Goal: Use online tool/utility: Utilize a website feature to perform a specific function

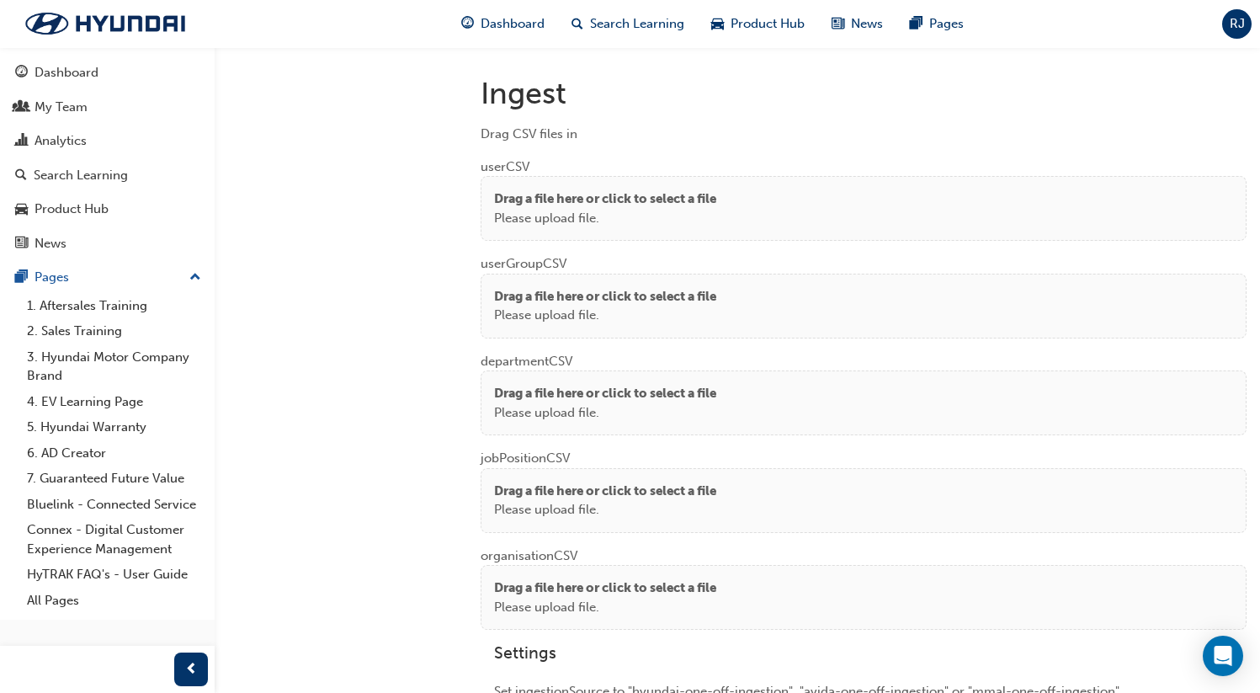
scroll to position [1222, 0]
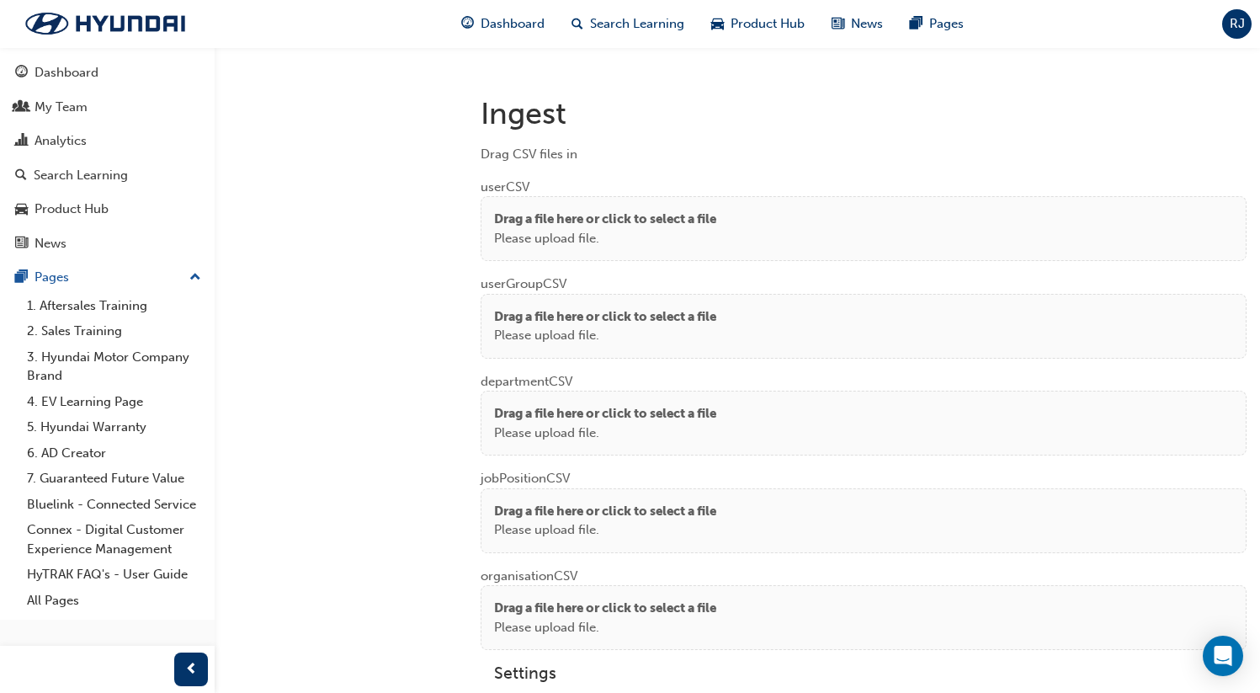
click at [607, 235] on p "Please upload file." at bounding box center [605, 238] width 222 height 19
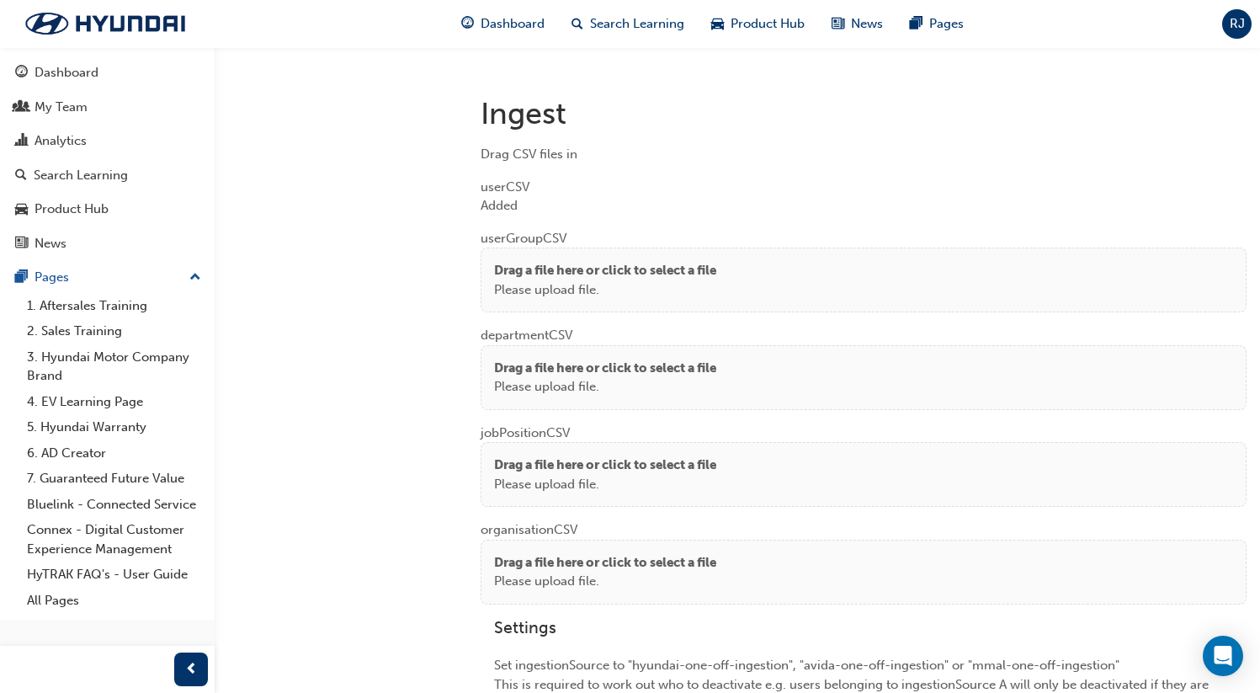
click at [584, 261] on p "Drag a file here or click to select a file" at bounding box center [605, 270] width 222 height 19
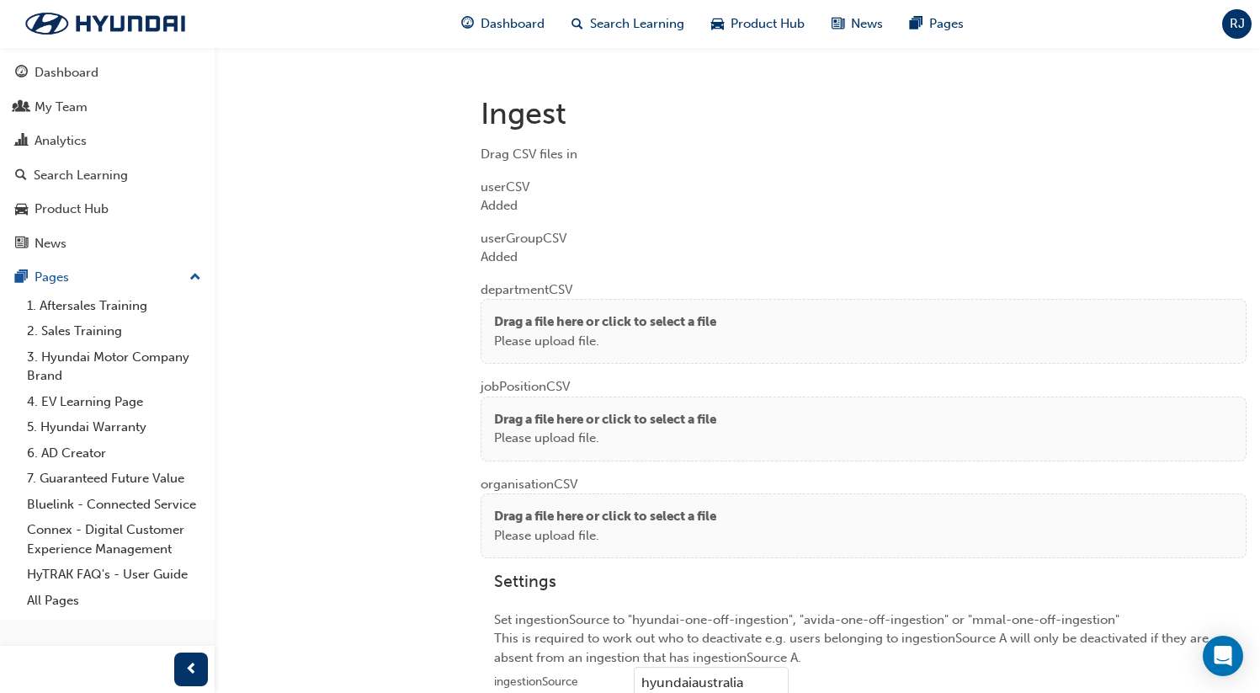
click at [537, 313] on p "Drag a file here or click to select a file" at bounding box center [605, 321] width 222 height 19
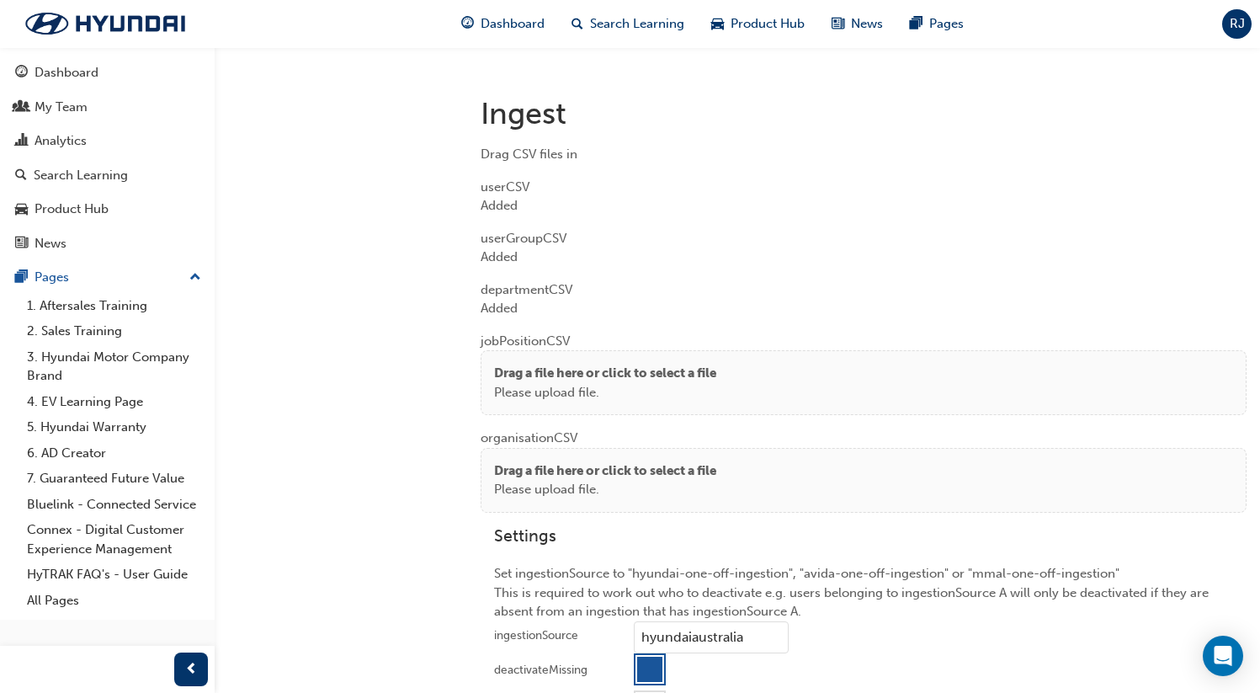
click at [521, 367] on p "Drag a file here or click to select a file" at bounding box center [605, 373] width 222 height 19
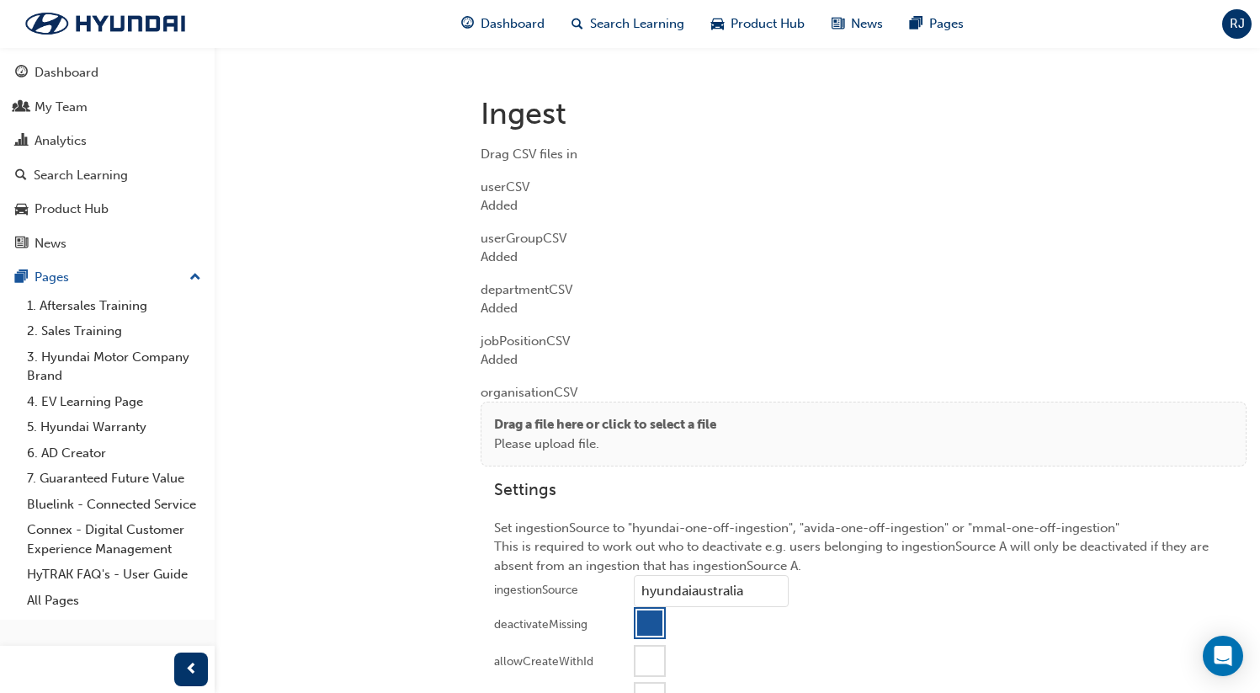
click at [556, 419] on p "Drag a file here or click to select a file" at bounding box center [605, 424] width 222 height 19
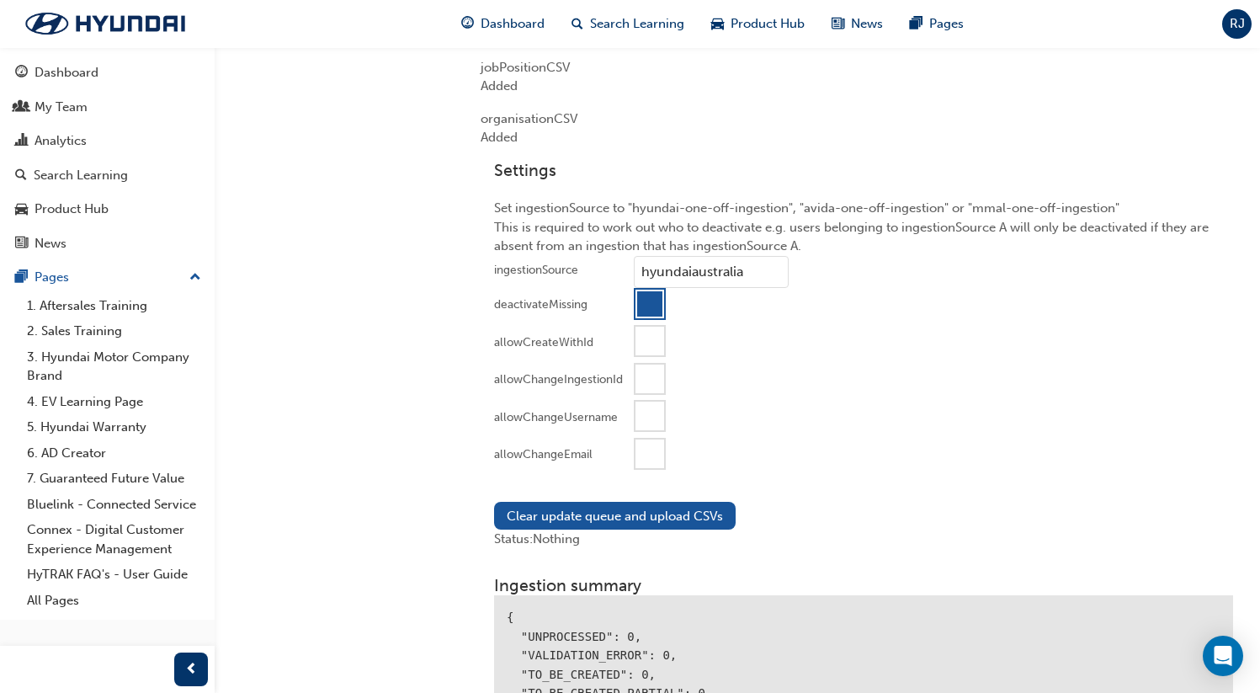
scroll to position [1503, 0]
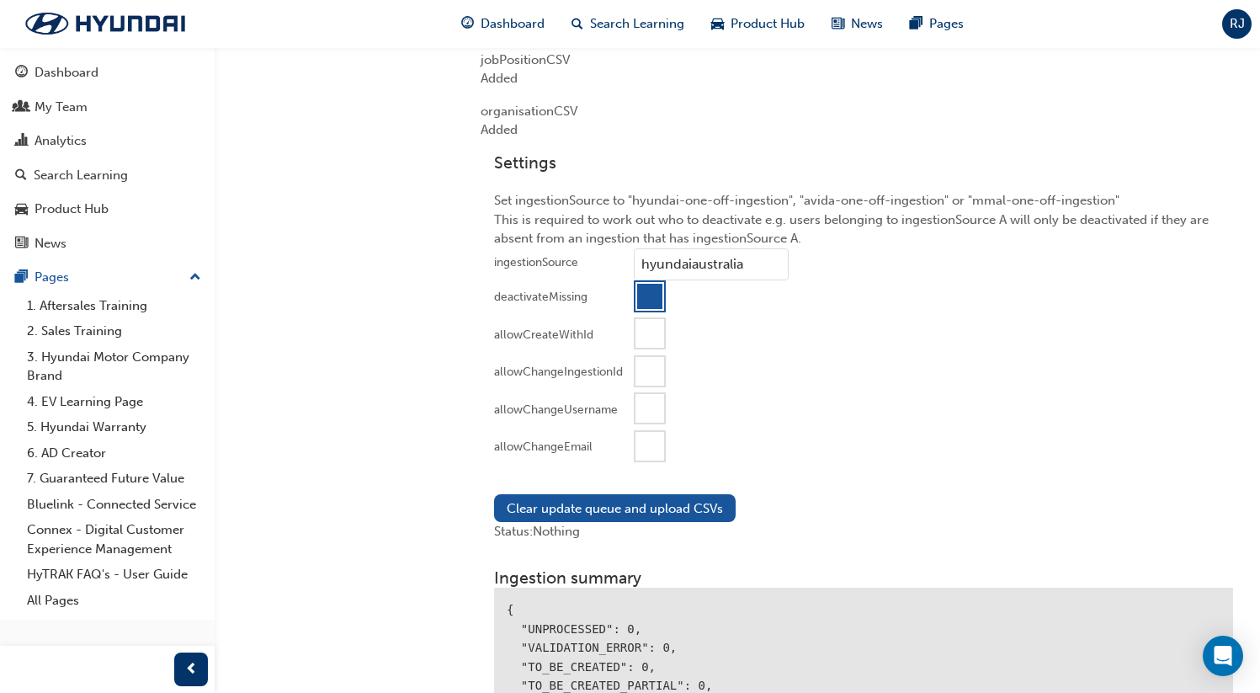
click at [646, 450] on div at bounding box center [650, 446] width 29 height 29
click at [612, 504] on button "Clear update queue and upload CSVs" at bounding box center [615, 508] width 242 height 28
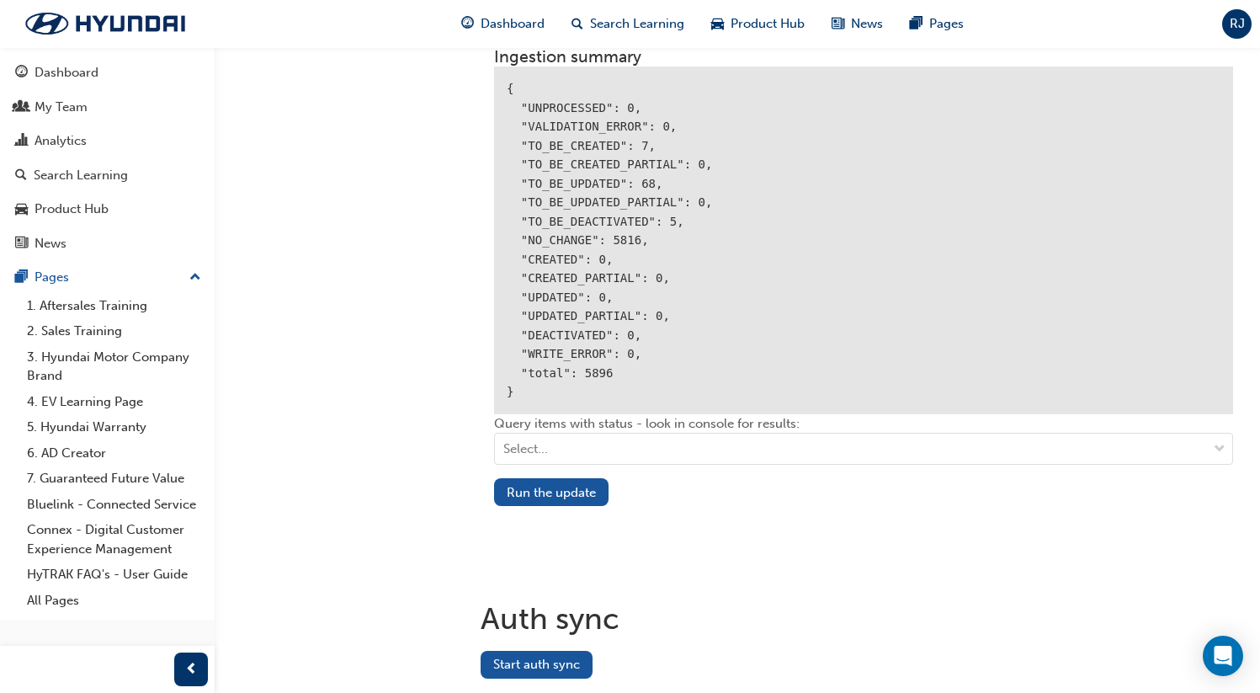
scroll to position [2074, 0]
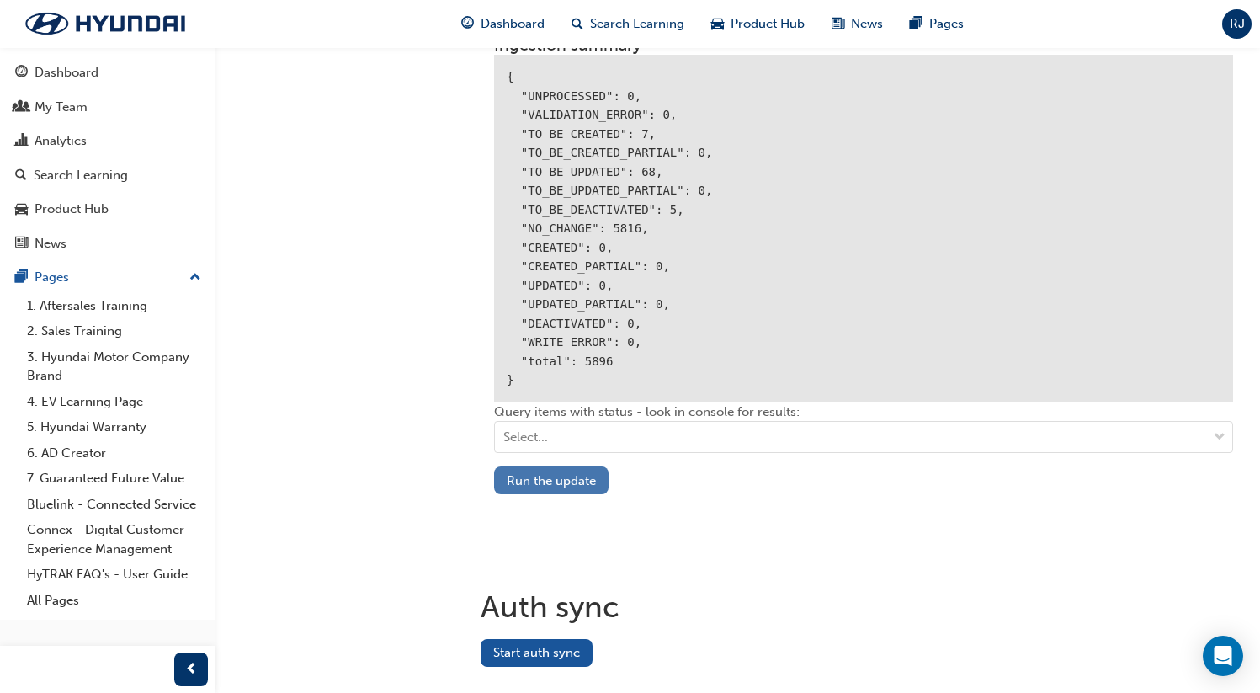
click at [576, 470] on button "Run the update" at bounding box center [551, 480] width 114 height 28
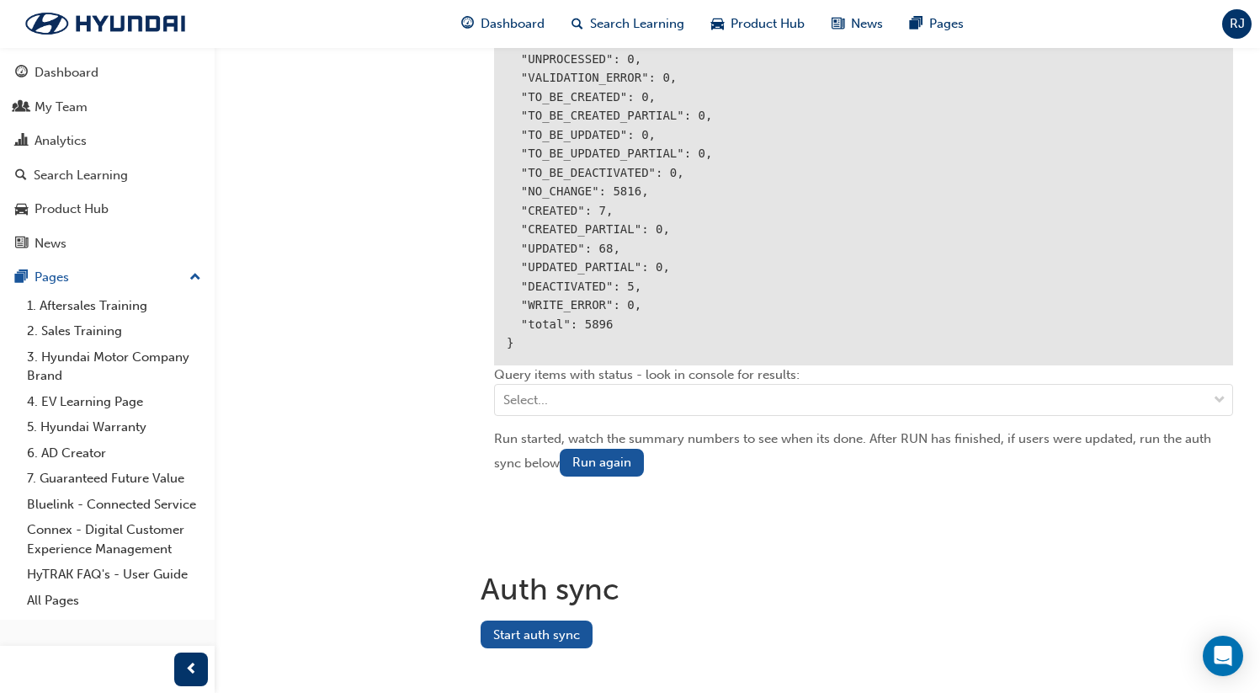
scroll to position [2115, 0]
click at [509, 622] on button "Start auth sync" at bounding box center [537, 631] width 112 height 28
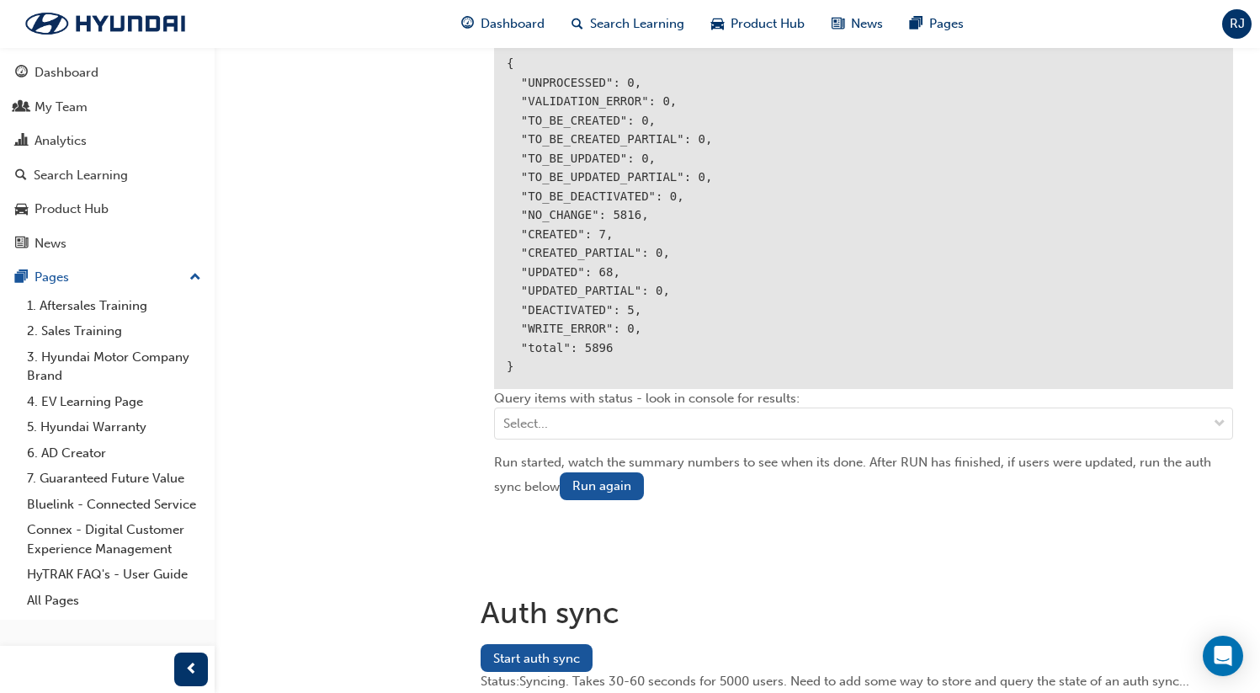
scroll to position [2149, 0]
